Goal: Task Accomplishment & Management: Use online tool/utility

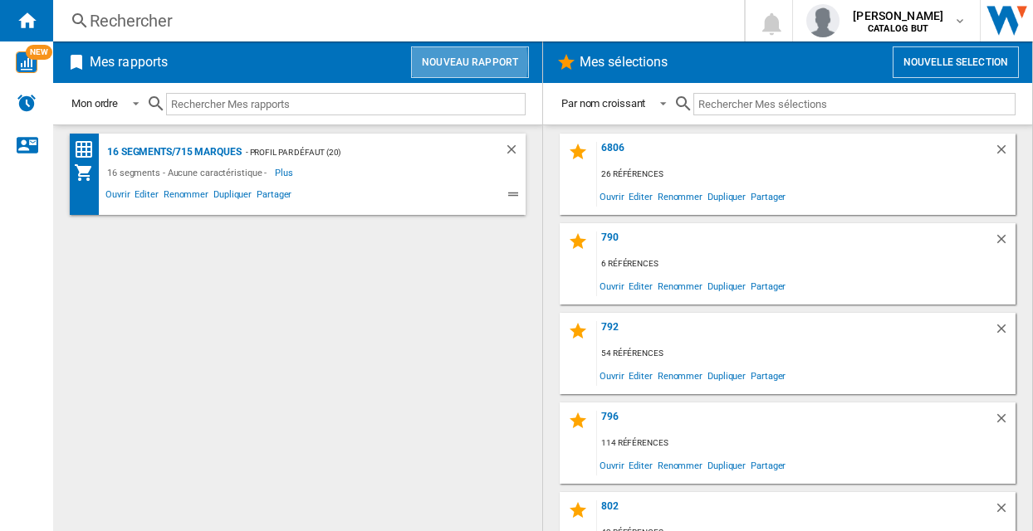
click at [437, 62] on button "Nouveau rapport" at bounding box center [470, 62] width 118 height 32
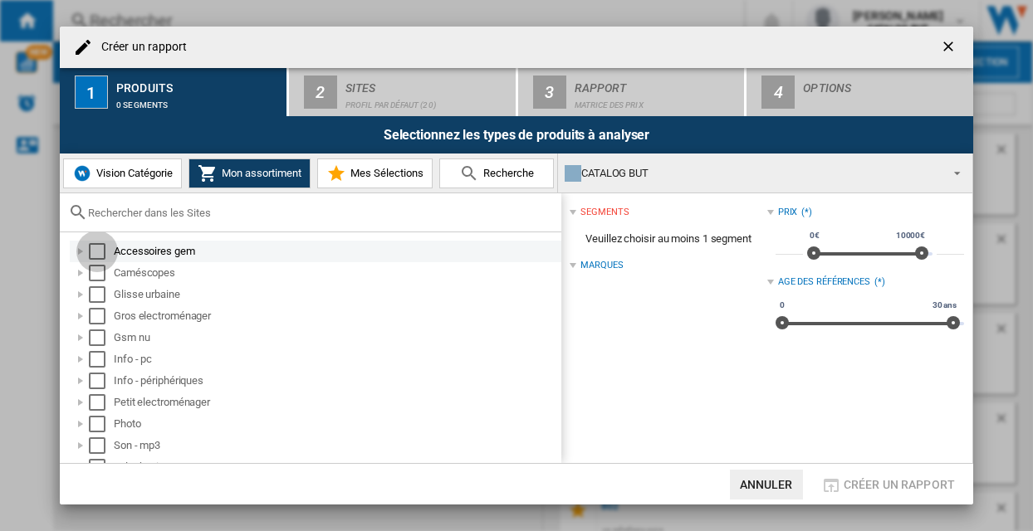
click at [98, 252] on div "Select" at bounding box center [97, 251] width 17 height 17
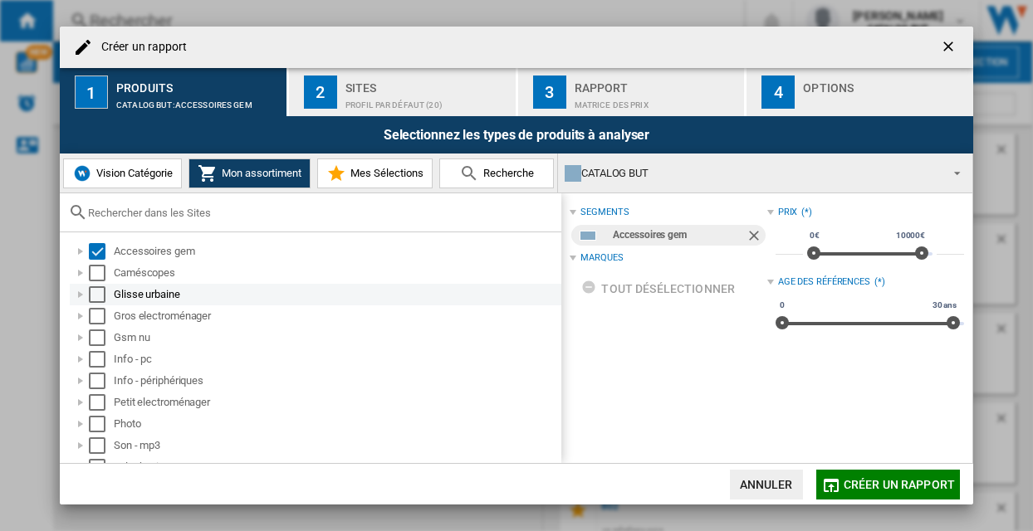
click at [105, 300] on div "Select" at bounding box center [97, 294] width 17 height 17
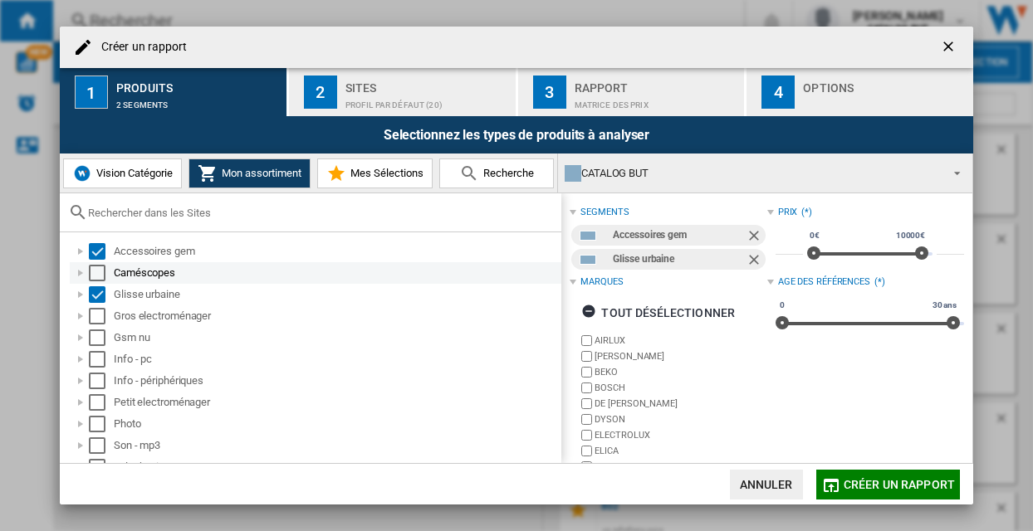
click at [99, 273] on div "Select" at bounding box center [97, 273] width 17 height 17
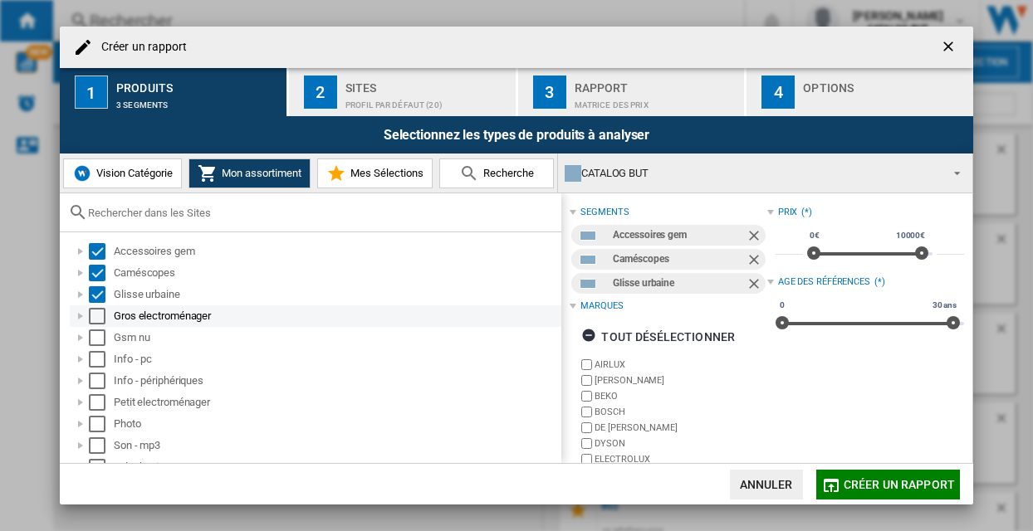
click at [100, 320] on div "Select" at bounding box center [97, 316] width 17 height 17
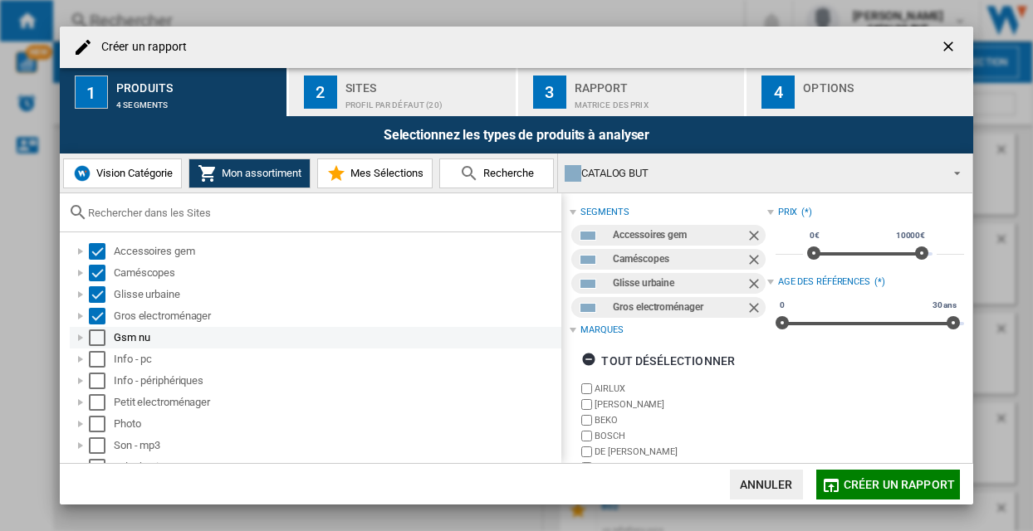
click at [99, 335] on div "Select" at bounding box center [97, 338] width 17 height 17
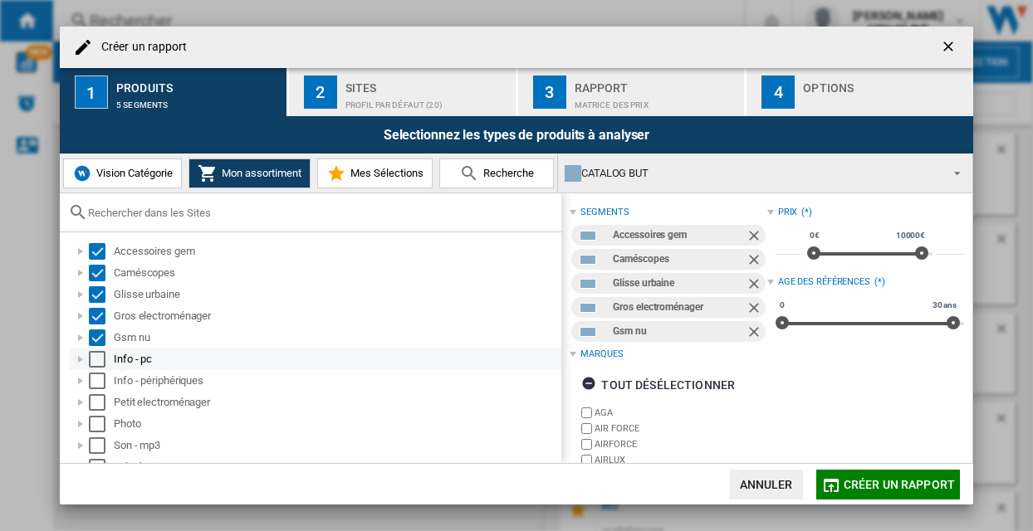
click at [99, 354] on div "Select" at bounding box center [97, 359] width 17 height 17
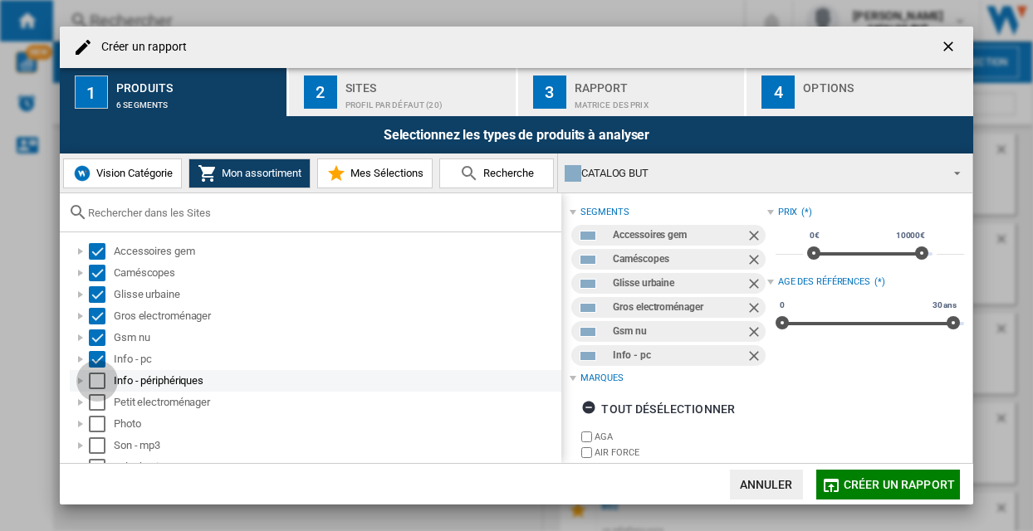
click at [98, 375] on div "Select" at bounding box center [97, 381] width 17 height 17
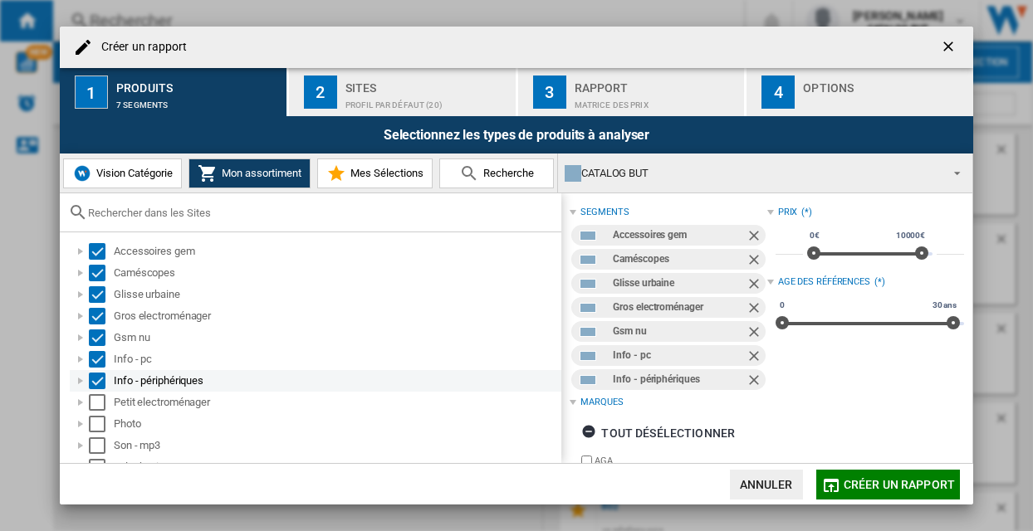
click at [97, 388] on div "Select" at bounding box center [97, 381] width 17 height 17
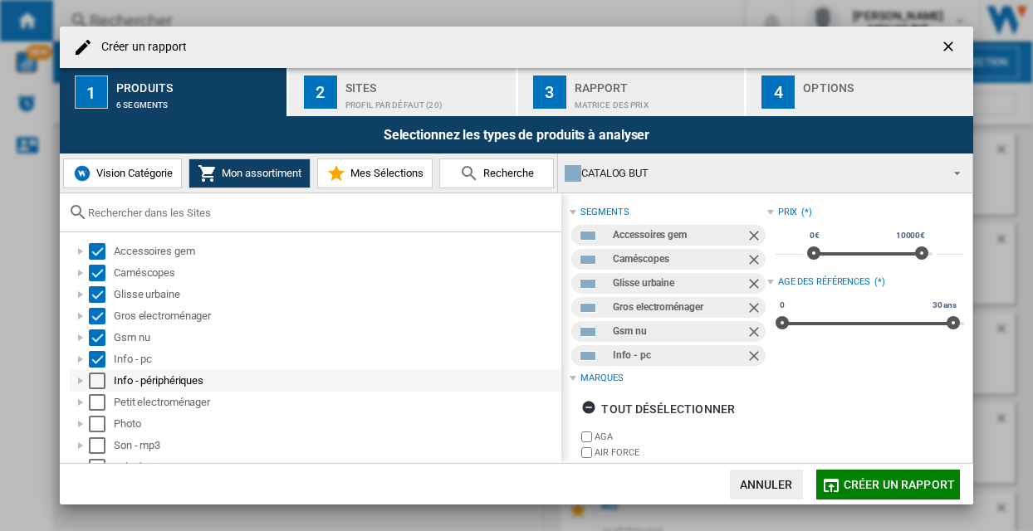
click at [97, 382] on div "Select" at bounding box center [97, 381] width 17 height 17
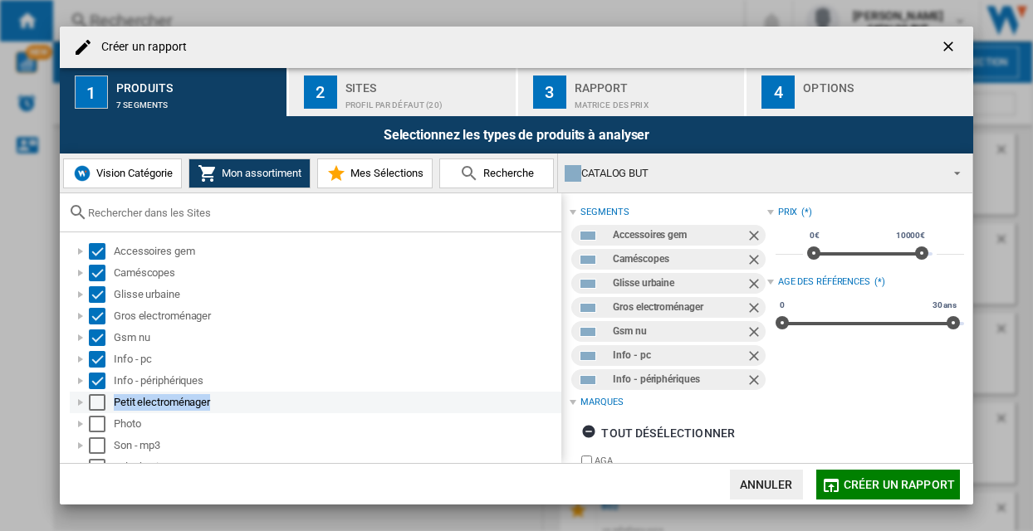
click at [96, 413] on ol "Accessoires gem Caméscopes Glisse urbaine Gros electroménager Gsm nu Info - pc …" at bounding box center [314, 392] width 493 height 302
click at [99, 401] on div "Select" at bounding box center [97, 402] width 17 height 17
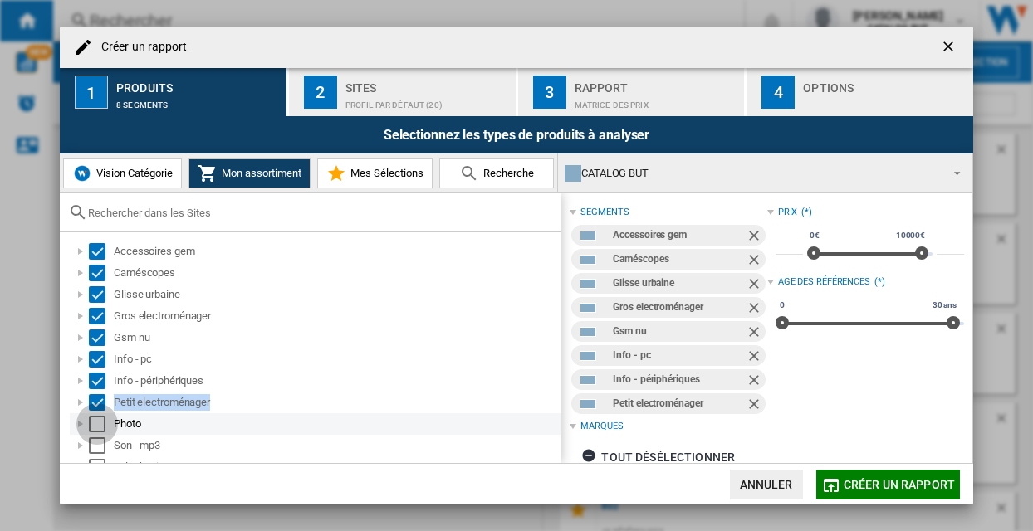
click at [99, 425] on div "Select" at bounding box center [97, 424] width 17 height 17
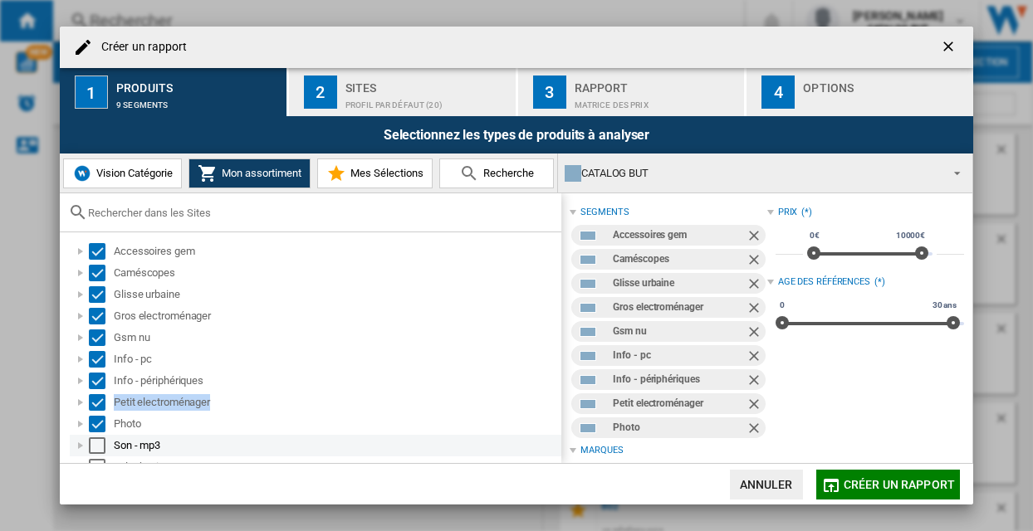
click at [99, 444] on div "Select" at bounding box center [97, 445] width 17 height 17
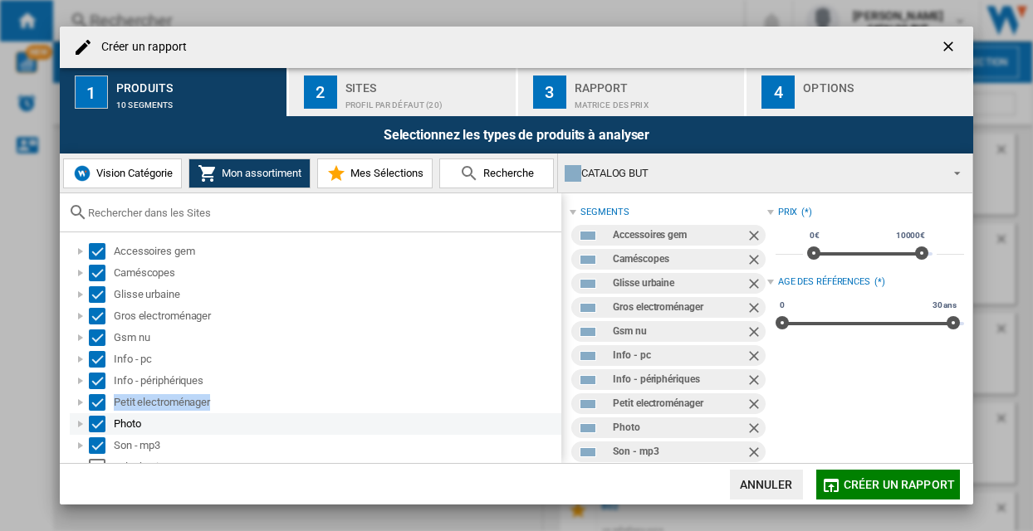
scroll to position [80, 0]
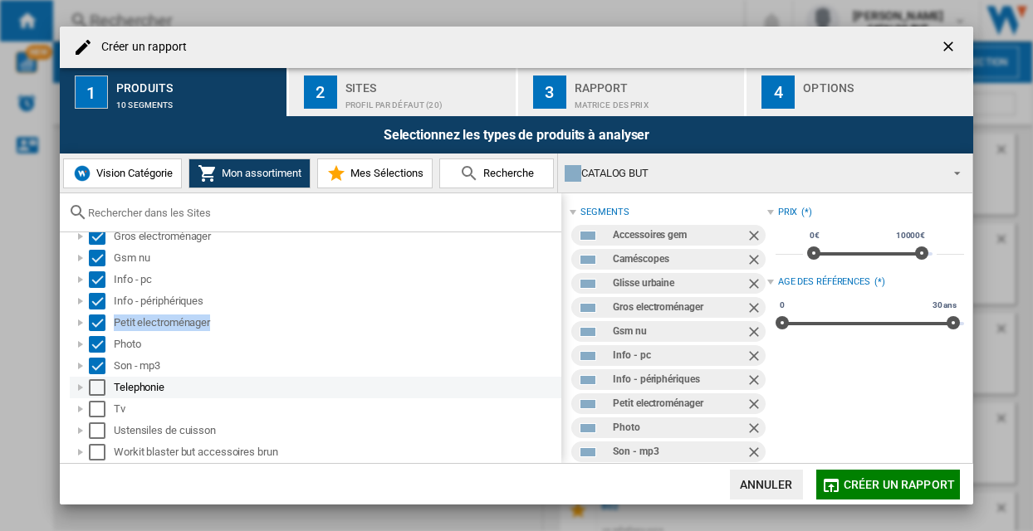
click at [96, 379] on div "Telephonie" at bounding box center [315, 388] width 491 height 22
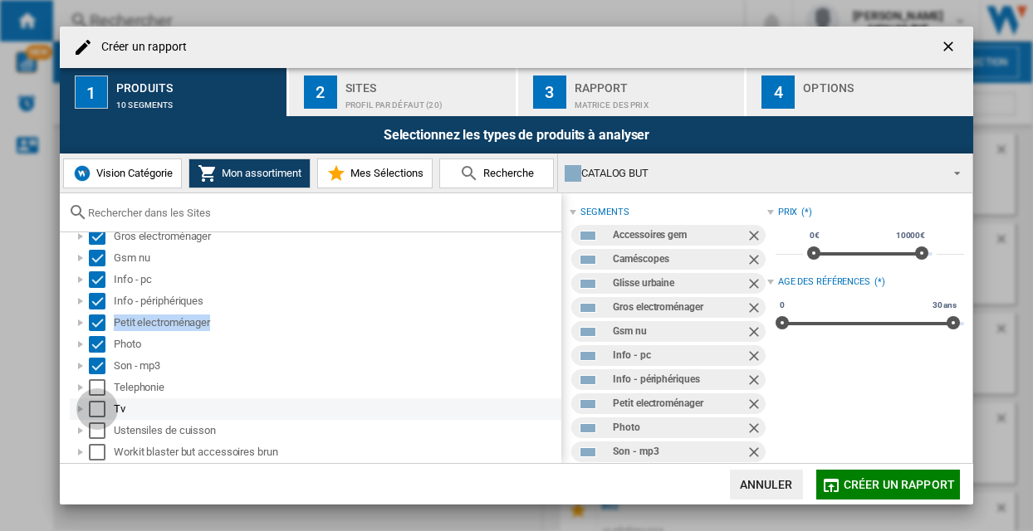
click at [96, 403] on div "Select" at bounding box center [97, 409] width 17 height 17
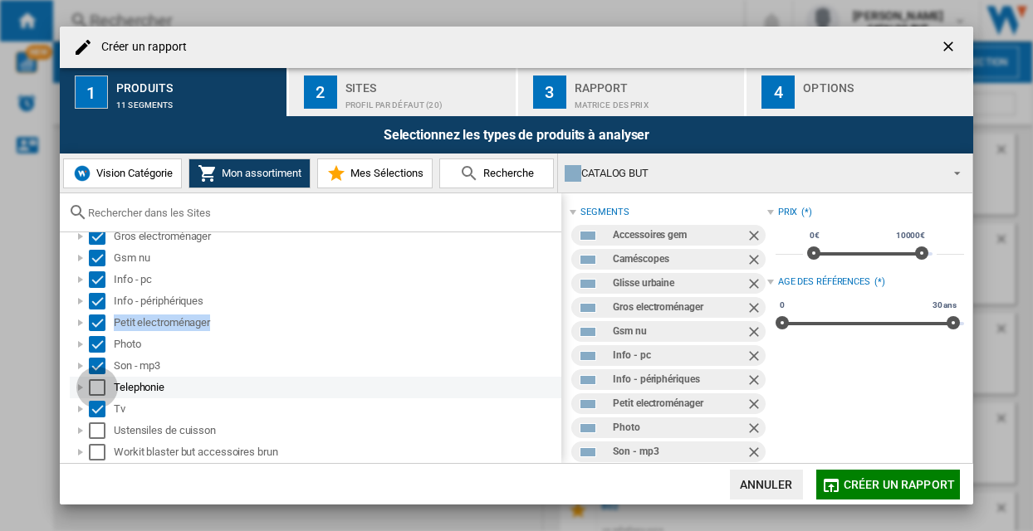
click at [94, 391] on div "Select" at bounding box center [97, 387] width 17 height 17
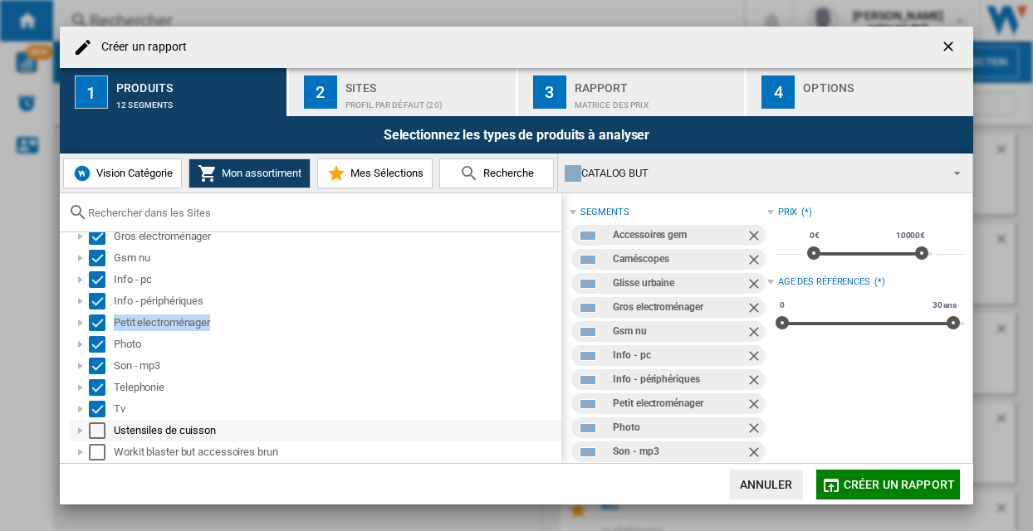
click at [96, 431] on div "Select" at bounding box center [97, 431] width 17 height 17
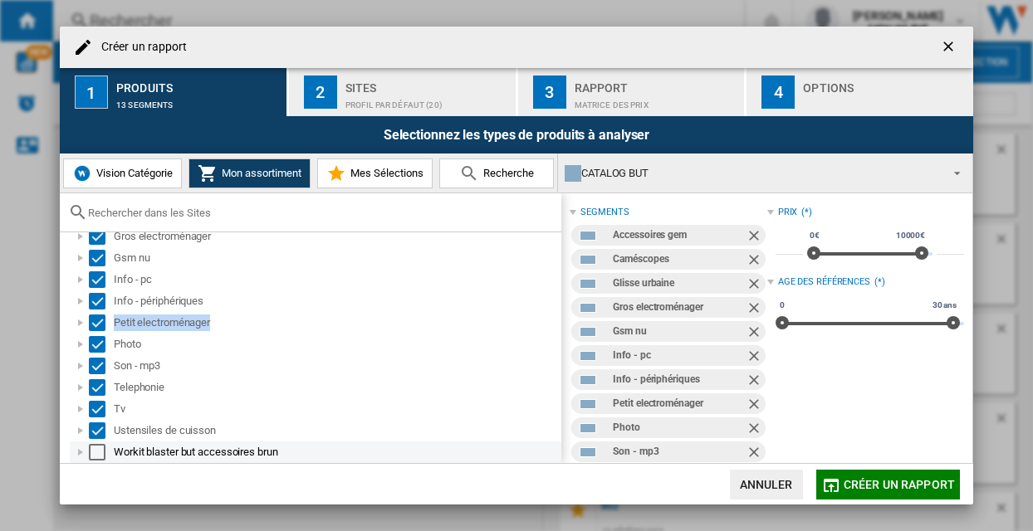
click at [98, 449] on div "Select" at bounding box center [97, 452] width 17 height 17
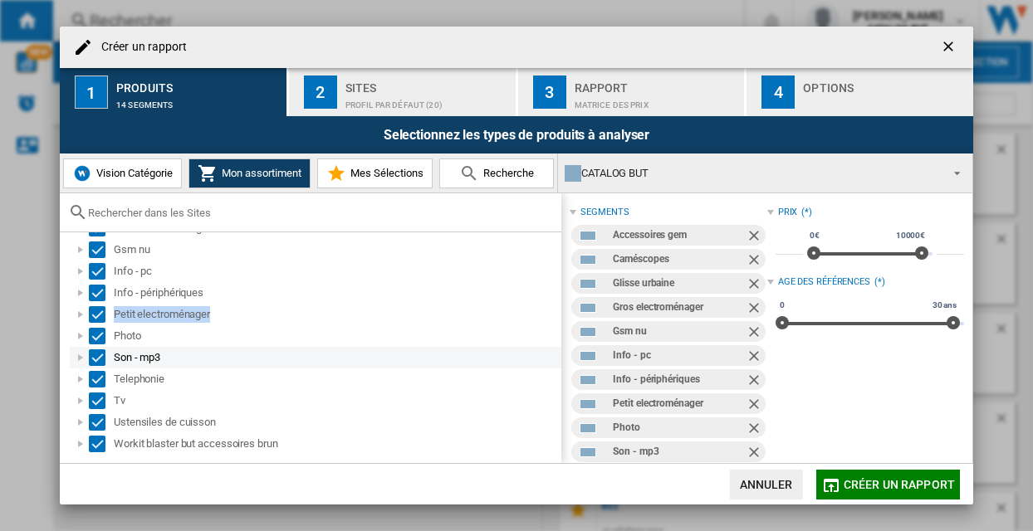
scroll to position [90, 0]
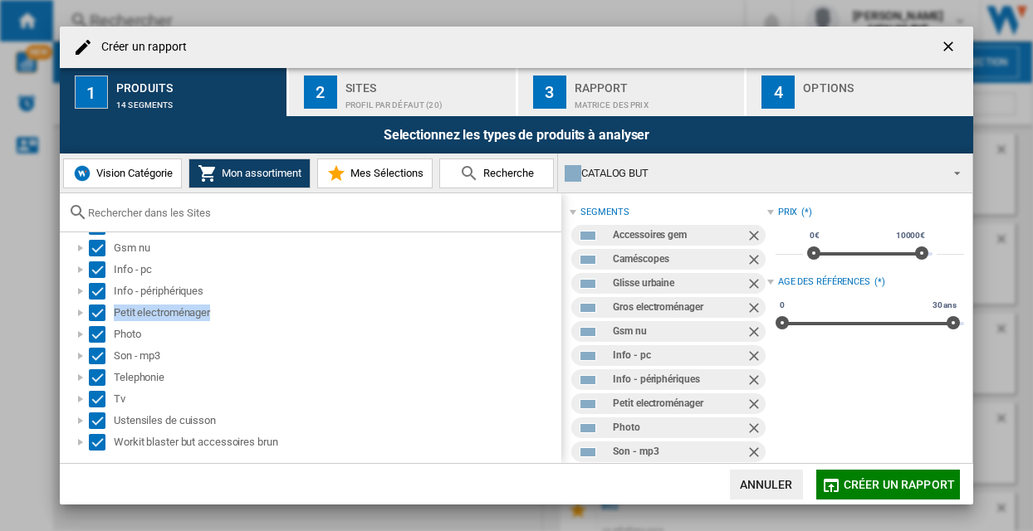
click at [371, 183] on button "Mes Sélections" at bounding box center [374, 174] width 115 height 30
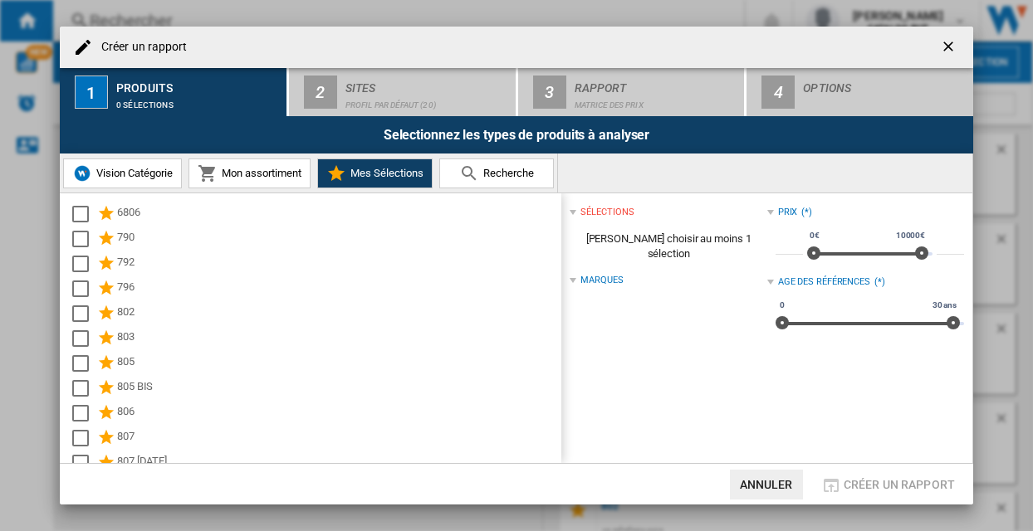
click at [278, 181] on button "Mon assortiment" at bounding box center [249, 174] width 122 height 30
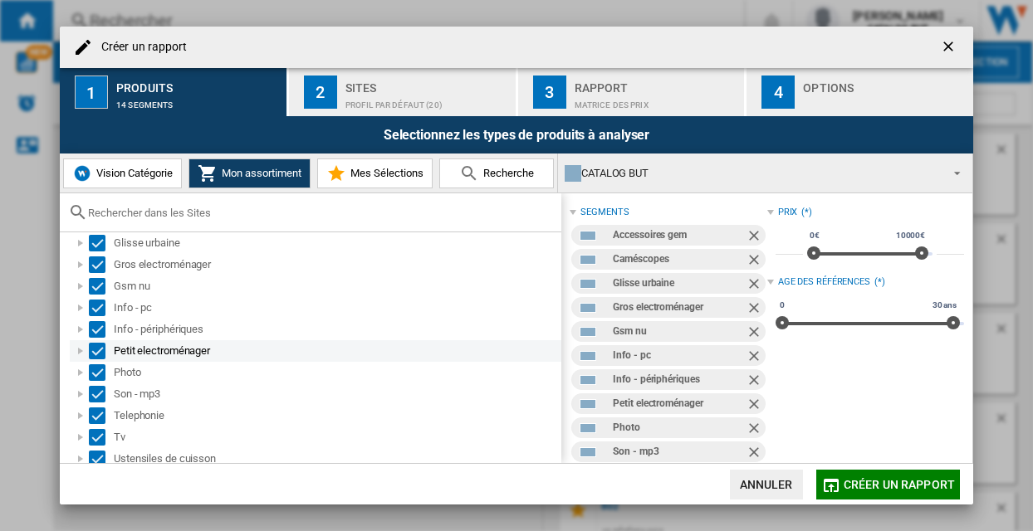
scroll to position [80, 0]
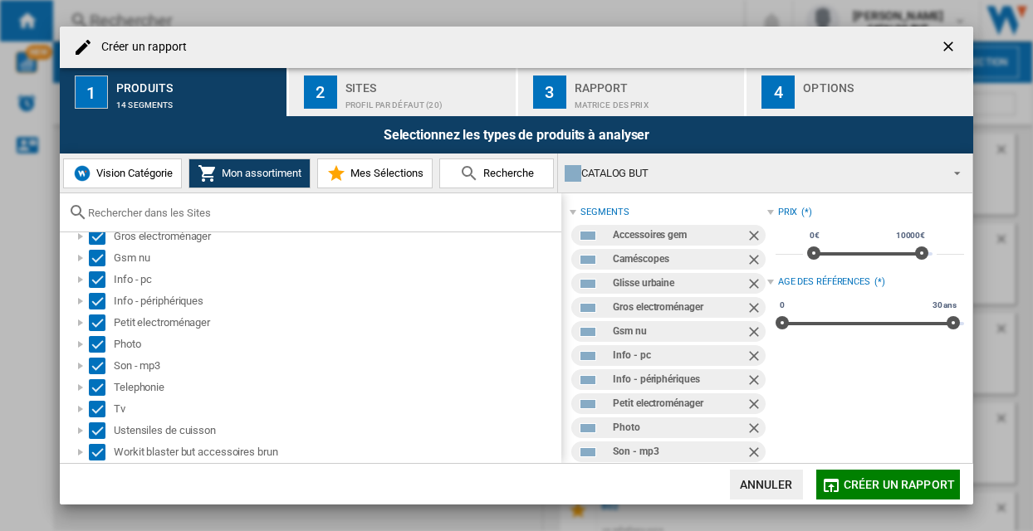
click at [426, 96] on div "Profil par défaut (20)" at bounding box center [427, 100] width 164 height 17
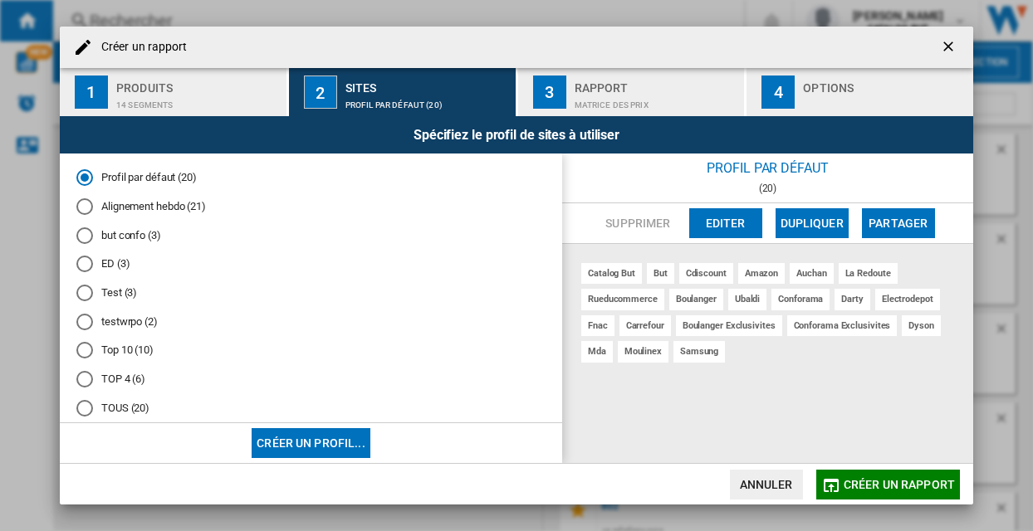
click at [181, 206] on md-radio-button "Alignement hebdo (21)" at bounding box center [310, 207] width 469 height 16
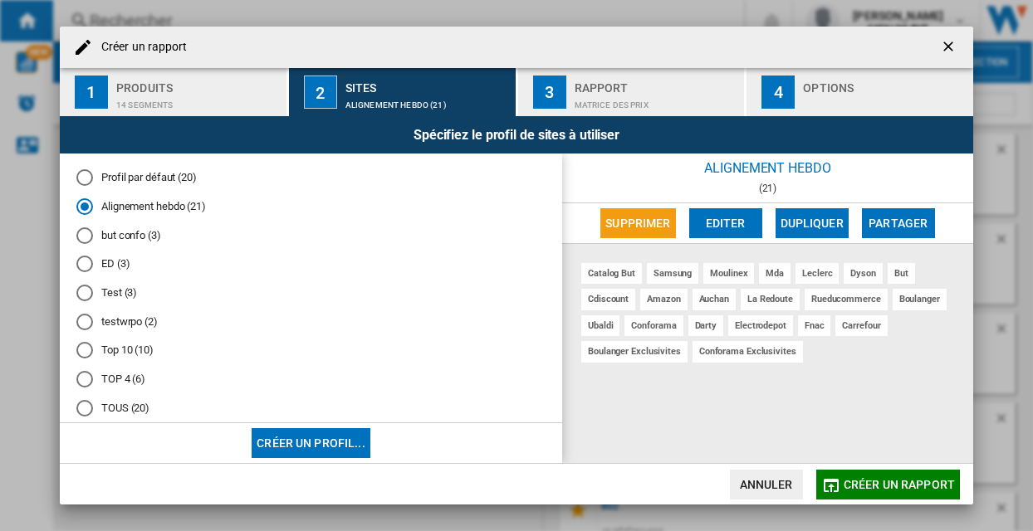
click at [617, 91] on div "Rapport" at bounding box center [656, 83] width 164 height 17
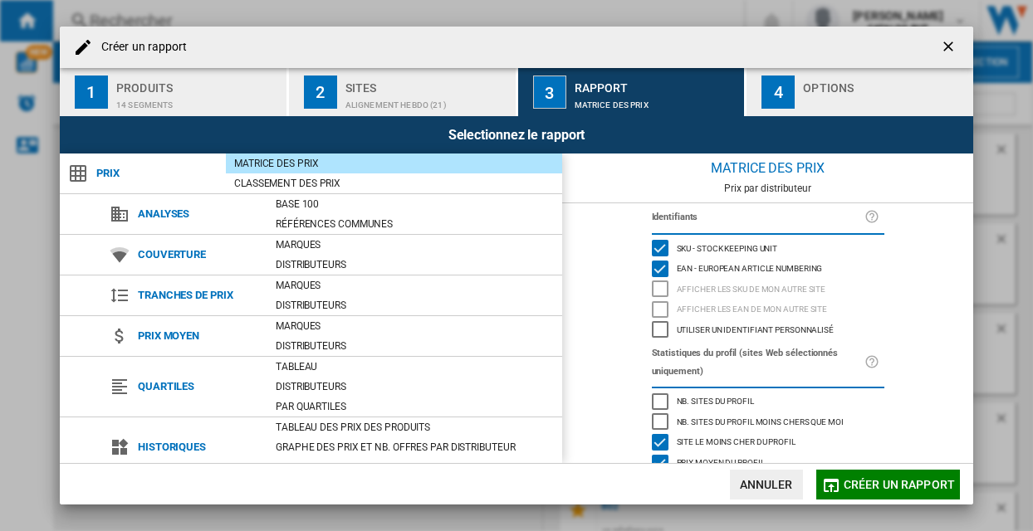
click at [774, 87] on div "4" at bounding box center [777, 92] width 33 height 33
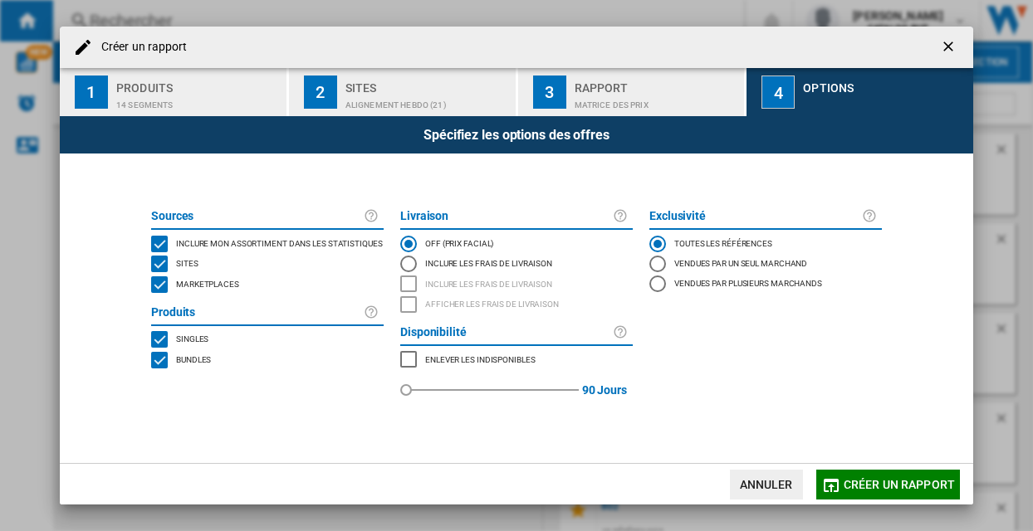
click at [204, 281] on span "Marketplaces" at bounding box center [207, 283] width 63 height 12
click at [867, 481] on span "Créer un rapport" at bounding box center [898, 484] width 111 height 13
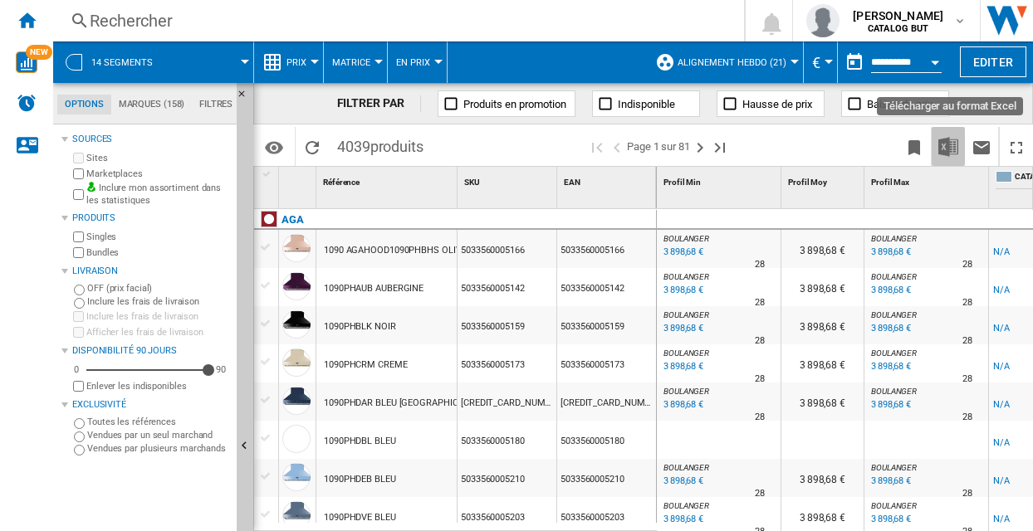
click at [952, 146] on img "Télécharger au format Excel" at bounding box center [948, 147] width 20 height 20
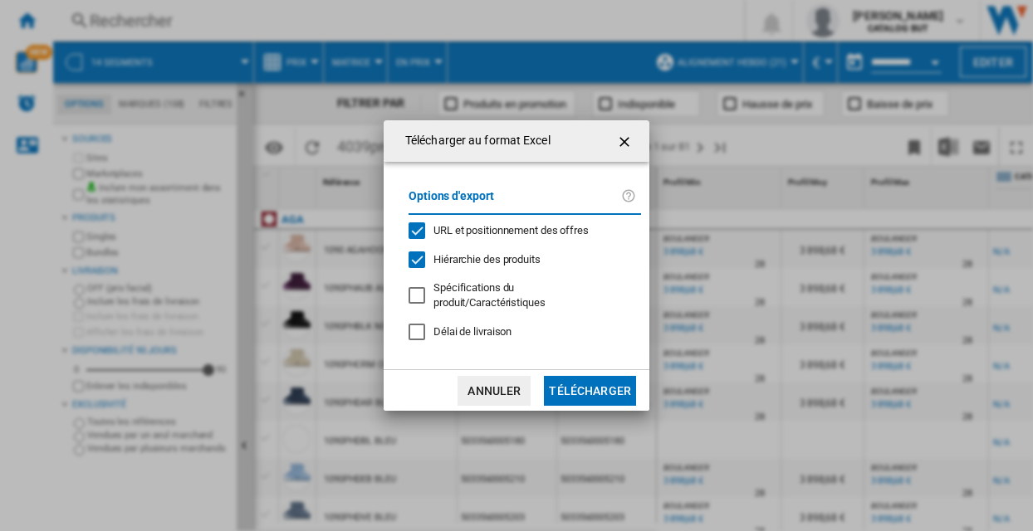
click at [479, 234] on span "URL et positionnement des offres" at bounding box center [510, 230] width 155 height 12
click at [592, 383] on button "Télécharger" at bounding box center [590, 391] width 92 height 30
